Goal: Find specific page/section: Find specific page/section

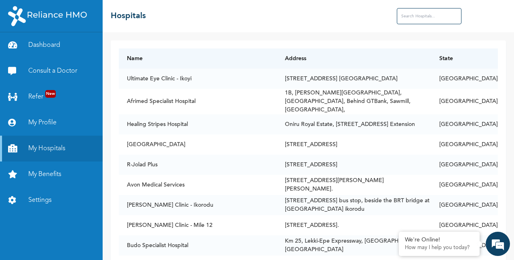
click at [412, 18] on input "text" at bounding box center [429, 16] width 65 height 16
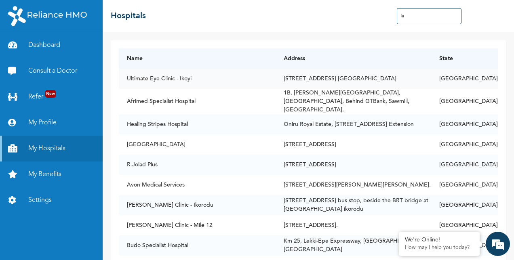
type input "l"
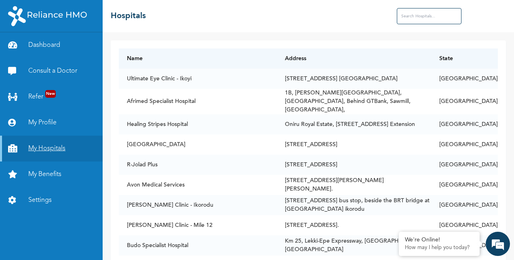
click at [51, 148] on link "My Hospitals" at bounding box center [51, 149] width 103 height 26
click at [407, 16] on input "text" at bounding box center [429, 16] width 65 height 16
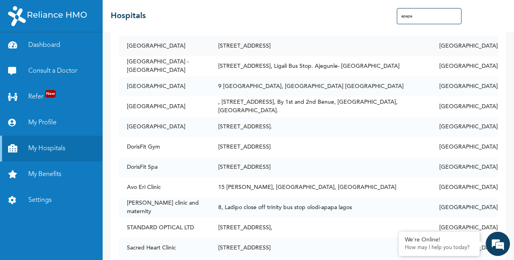
scroll to position [33, 0]
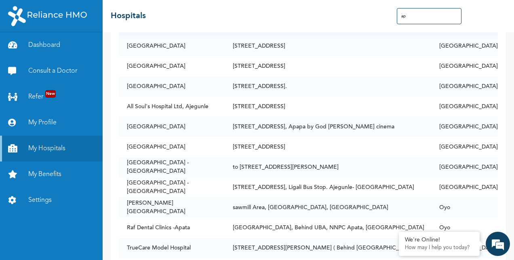
type input "a"
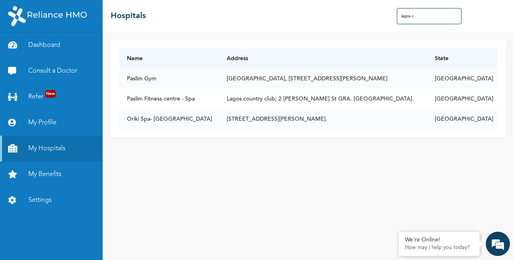
scroll to position [0, 0]
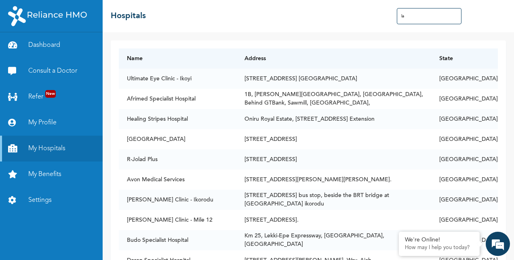
type input "l"
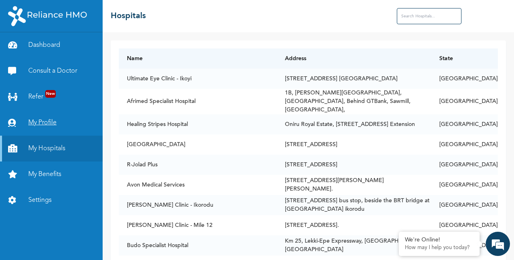
click at [41, 123] on link "My Profile" at bounding box center [51, 123] width 103 height 26
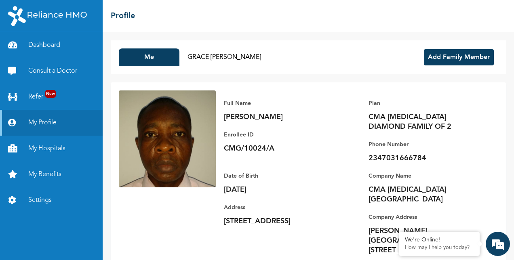
click at [454, 55] on button "Add Family Member" at bounding box center [459, 57] width 70 height 16
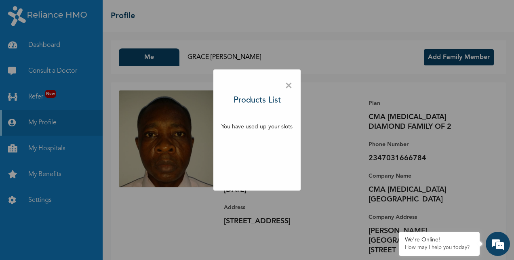
click at [288, 86] on span "×" at bounding box center [289, 86] width 8 height 17
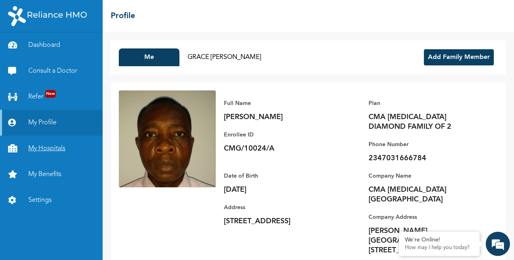
click at [51, 150] on link "My Hospitals" at bounding box center [51, 149] width 103 height 26
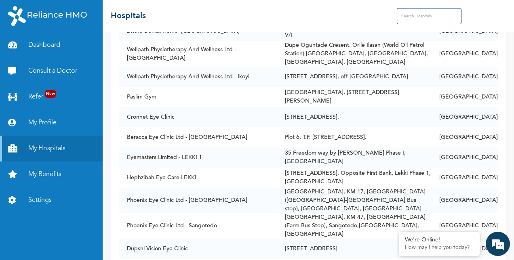
scroll to position [2871, 0]
click at [413, 16] on input "text" at bounding box center [429, 16] width 65 height 16
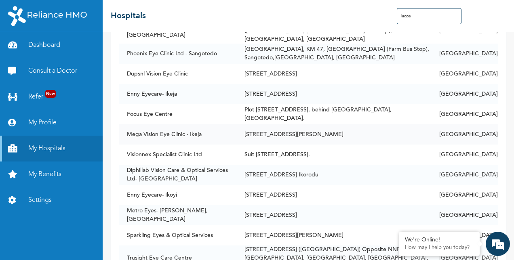
click at [249, 125] on td "[STREET_ADDRESS][PERSON_NAME]" at bounding box center [334, 135] width 195 height 20
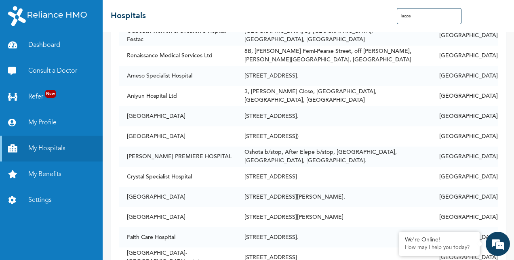
scroll to position [283, 0]
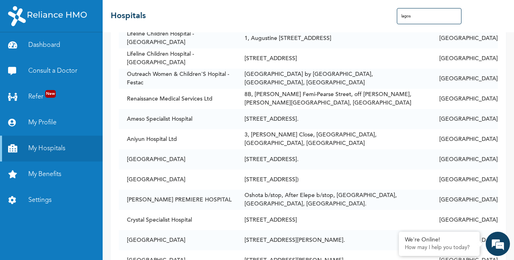
click at [416, 14] on input "lagos" at bounding box center [429, 16] width 65 height 16
type input "l"
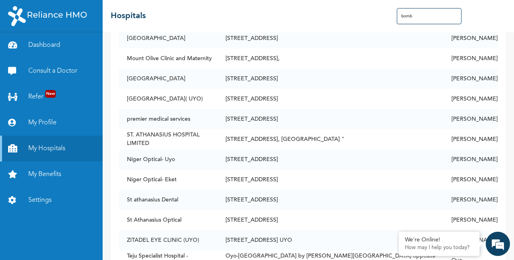
scroll to position [0, 0]
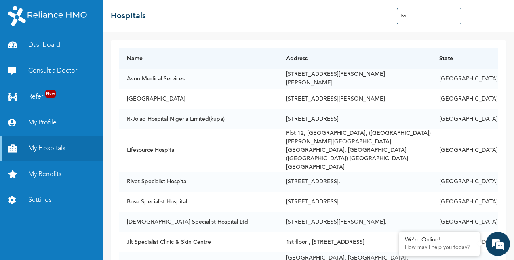
type input "b"
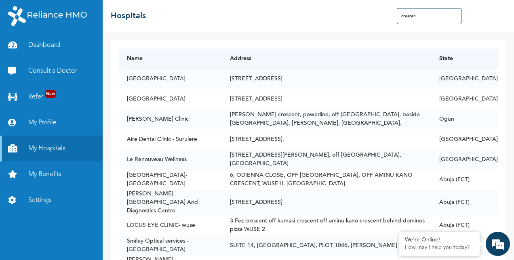
type input "crescent"
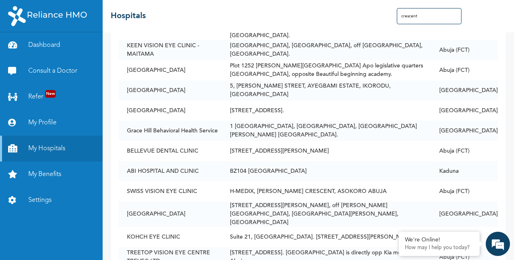
scroll to position [821, 0]
